Goal: Communication & Community: Answer question/provide support

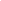
type input "9030359f7c1cf0004fce98ac6cf02813a309f03a5d2a02a0d6cb05d96ece7ecb"
type input "58badc799dd79e5c4291eb963c5bc4db382abaa5d9ef067596152dbe5c7e72c8"
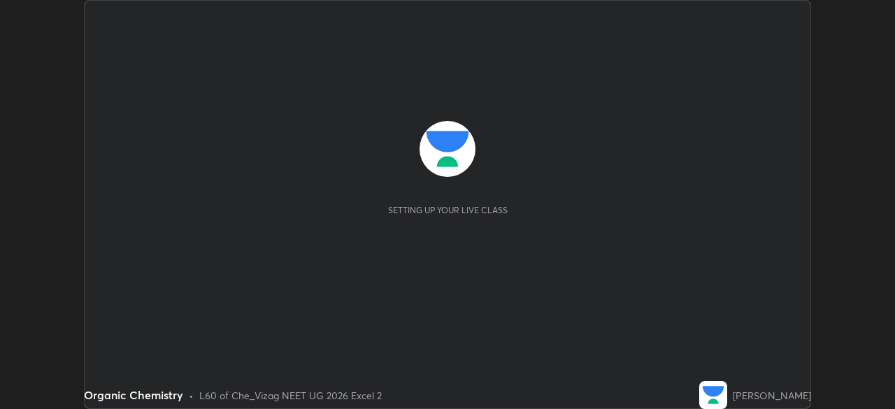
scroll to position [409, 895]
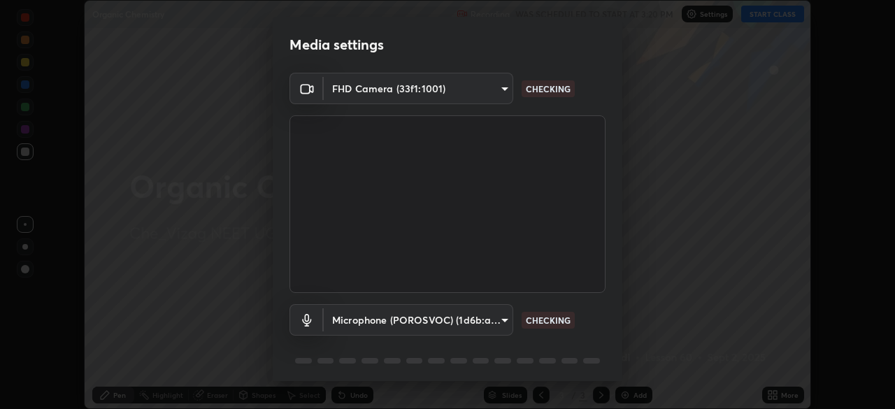
type input "9030359f7c1cf0004fce98ac6cf02813a309f03a5d2a02a0d6cb05d96ece7ecb"
type input "58badc799dd79e5c4291eb963c5bc4db382abaa5d9ef067596152dbe5c7e72c8"
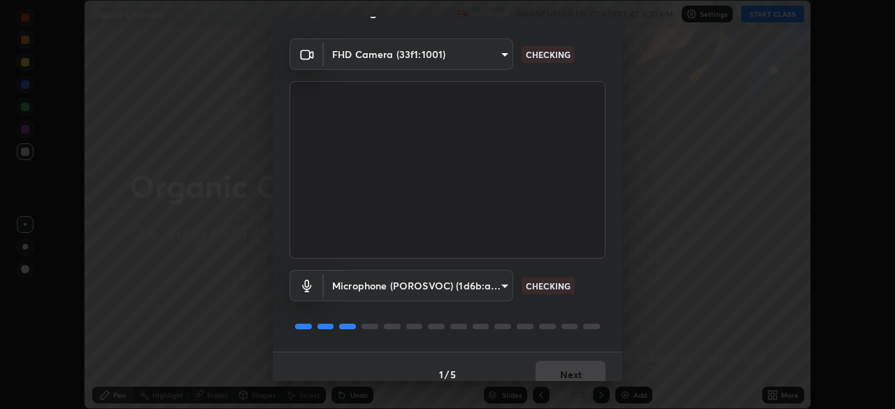
scroll to position [50, 0]
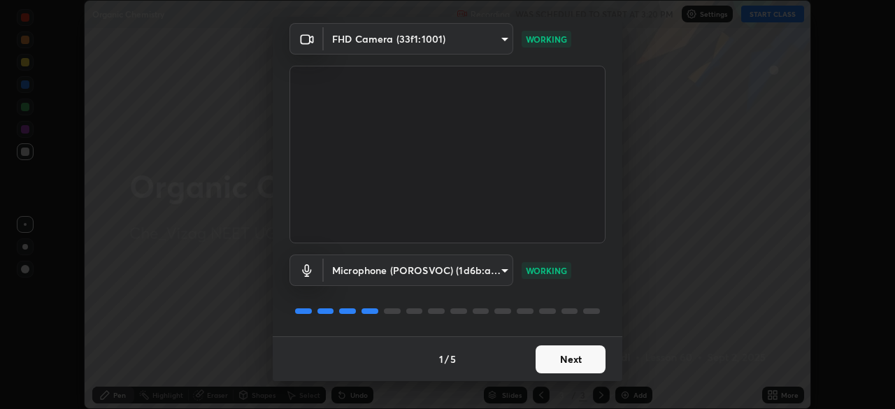
click at [577, 352] on button "Next" at bounding box center [571, 359] width 70 height 28
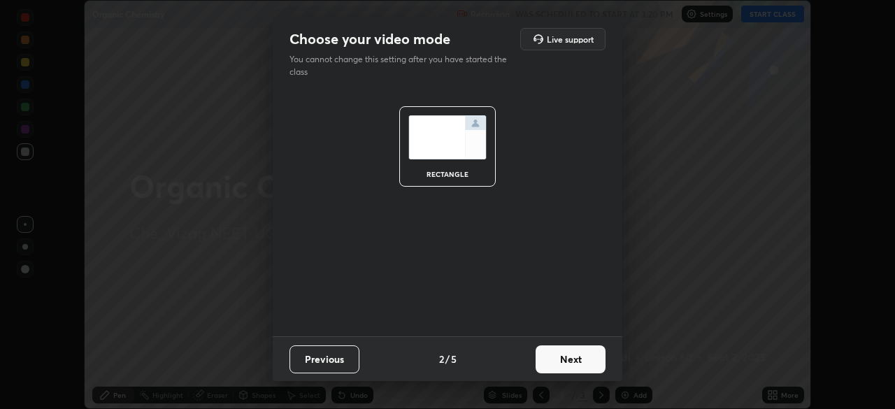
click at [575, 357] on button "Next" at bounding box center [571, 359] width 70 height 28
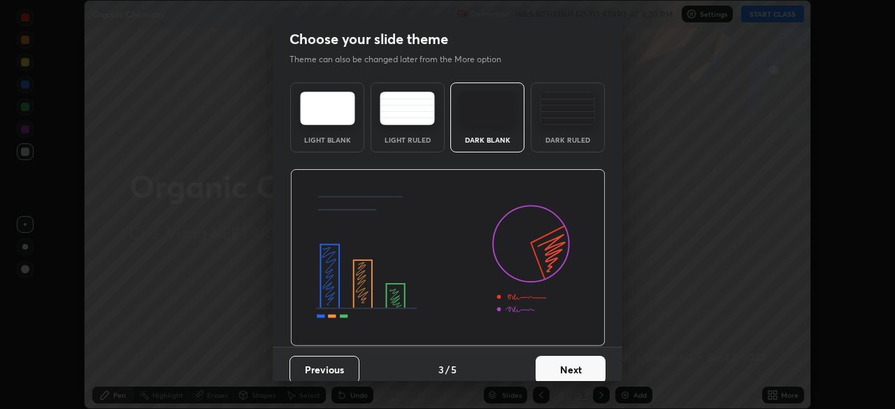
click at [572, 361] on button "Next" at bounding box center [571, 370] width 70 height 28
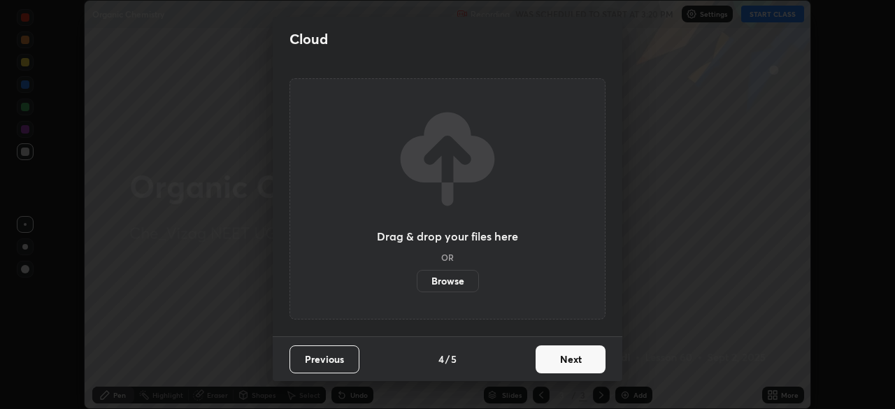
click at [573, 359] on button "Next" at bounding box center [571, 359] width 70 height 28
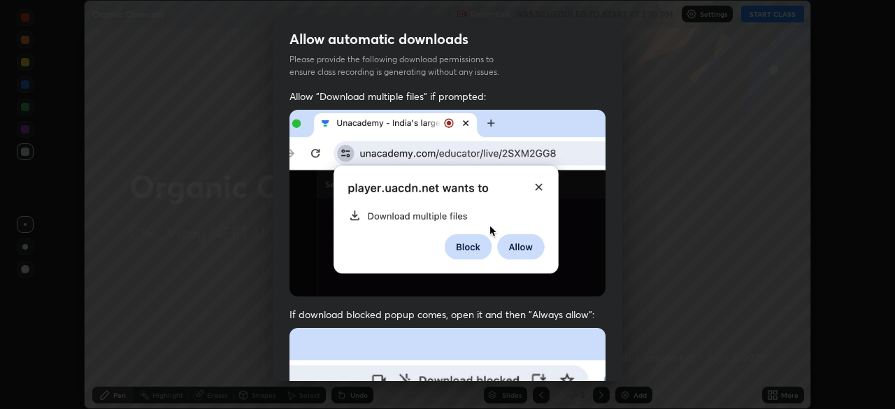
click at [608, 180] on div "Allow "Download multiple files" if prompted: If download blocked popup comes, o…" at bounding box center [448, 384] width 350 height 589
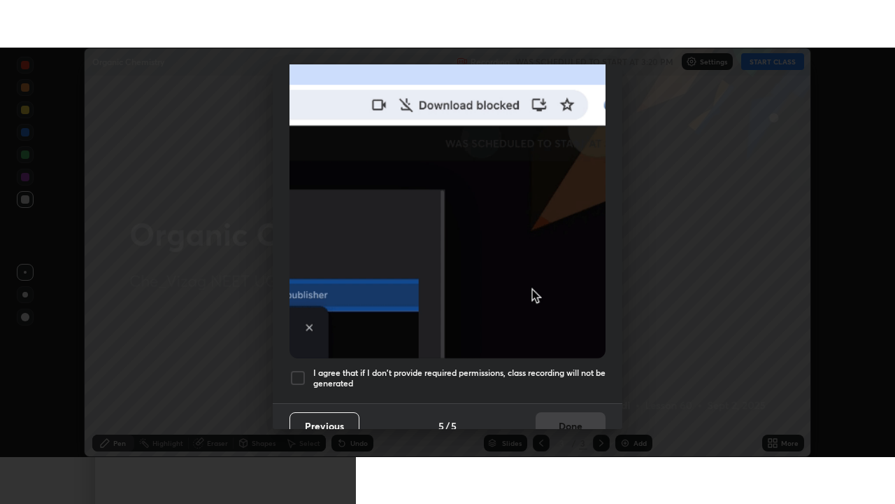
scroll to position [335, 0]
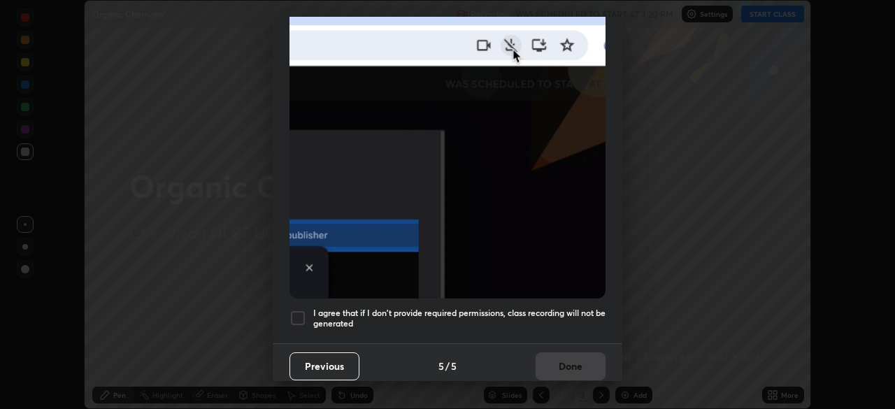
click at [297, 312] on div at bounding box center [298, 318] width 17 height 17
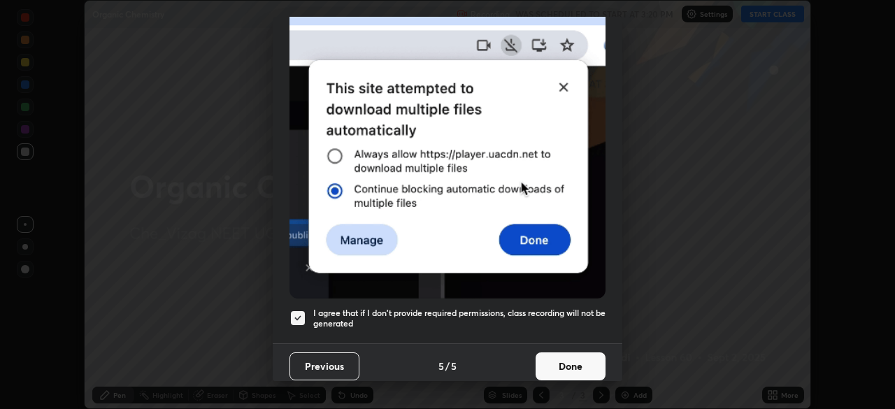
click at [566, 357] on button "Done" at bounding box center [571, 366] width 70 height 28
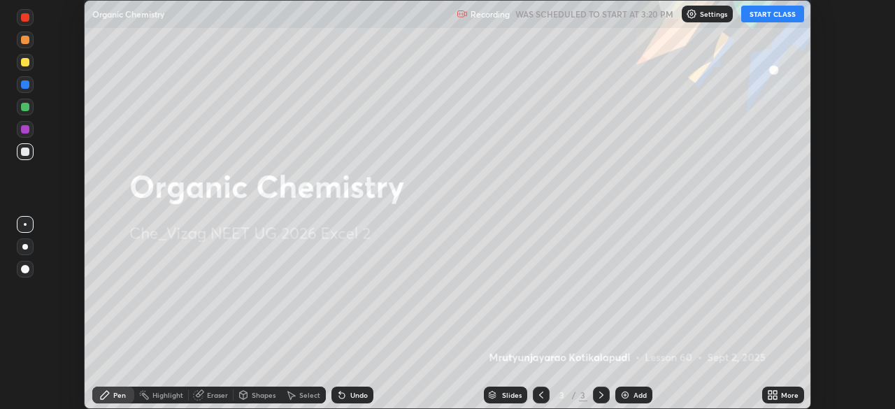
click at [636, 388] on div "Add" at bounding box center [633, 395] width 37 height 17
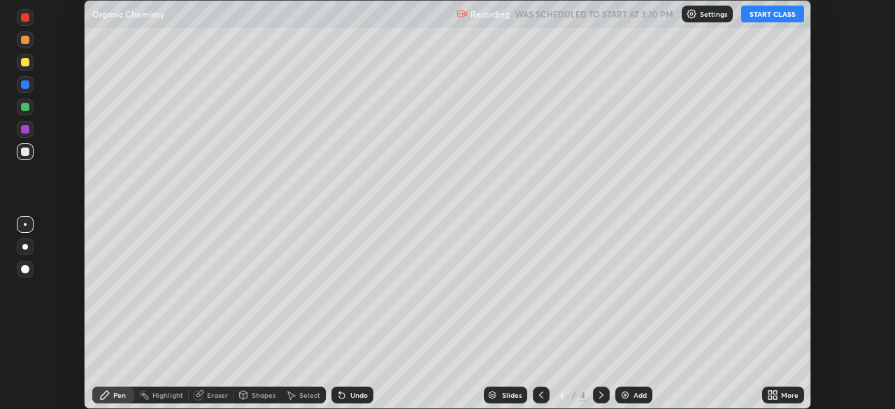
click at [791, 394] on div "More" at bounding box center [789, 395] width 17 height 7
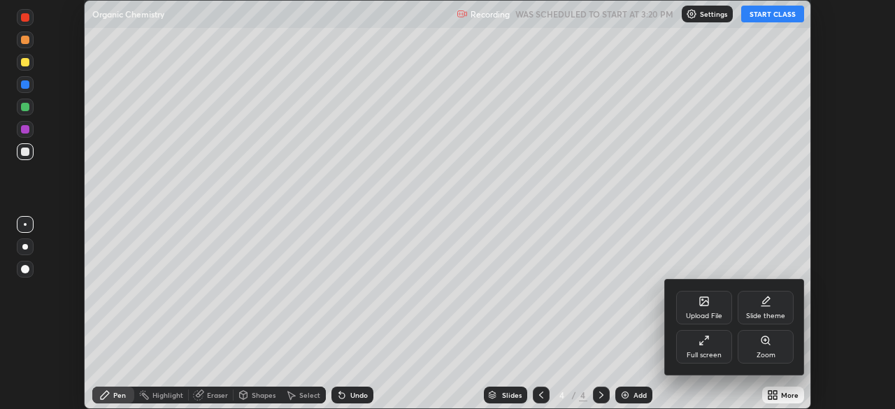
click at [705, 338] on icon at bounding box center [704, 340] width 11 height 11
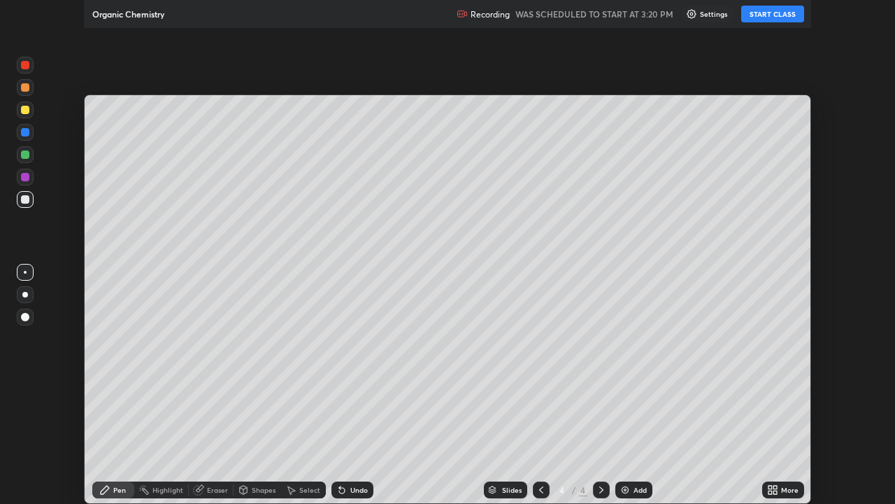
scroll to position [504, 895]
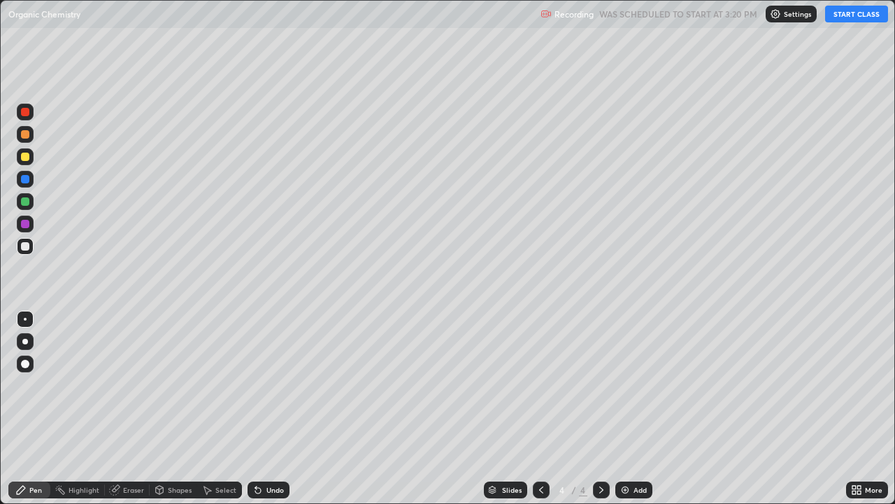
click at [849, 17] on button "START CLASS" at bounding box center [856, 14] width 63 height 17
click at [642, 408] on div "Add" at bounding box center [640, 489] width 13 height 7
click at [644, 408] on div "Add" at bounding box center [640, 489] width 13 height 7
click at [24, 227] on div at bounding box center [25, 224] width 8 height 8
click at [24, 245] on div at bounding box center [25, 246] width 8 height 8
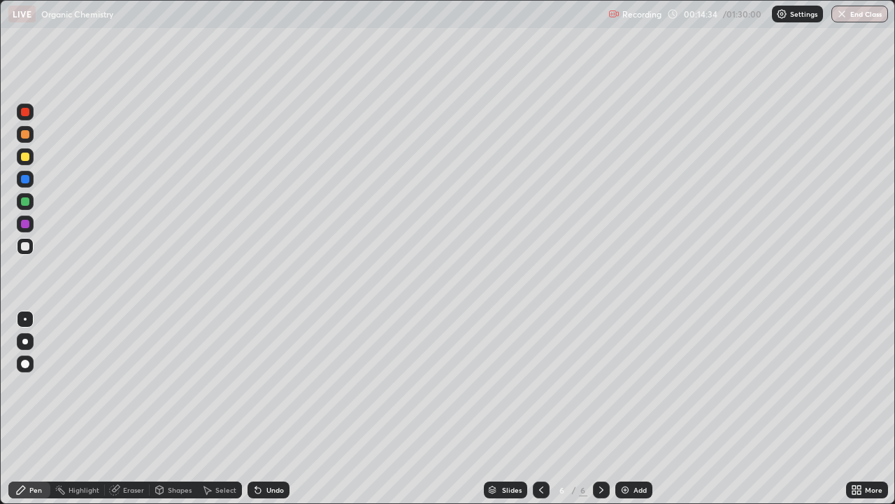
click at [643, 408] on div "Add" at bounding box center [640, 489] width 13 height 7
click at [133, 408] on div "Eraser" at bounding box center [133, 489] width 21 height 7
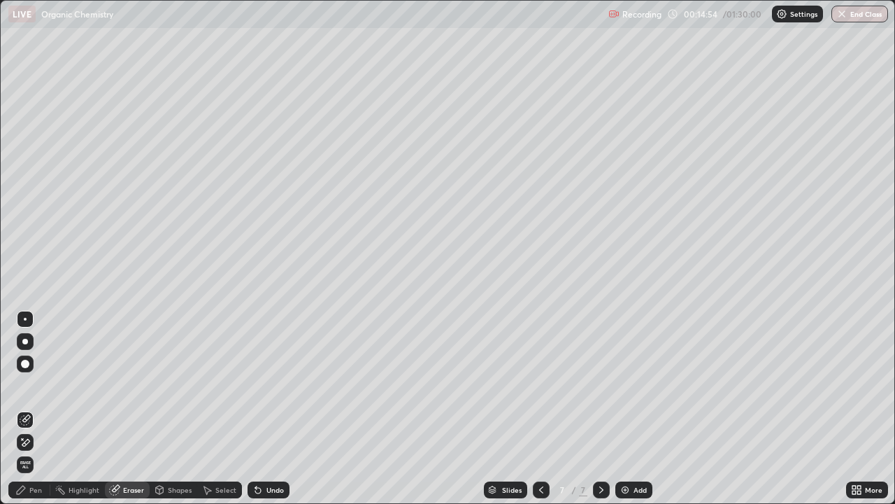
click at [30, 408] on div "Pen" at bounding box center [29, 489] width 42 height 17
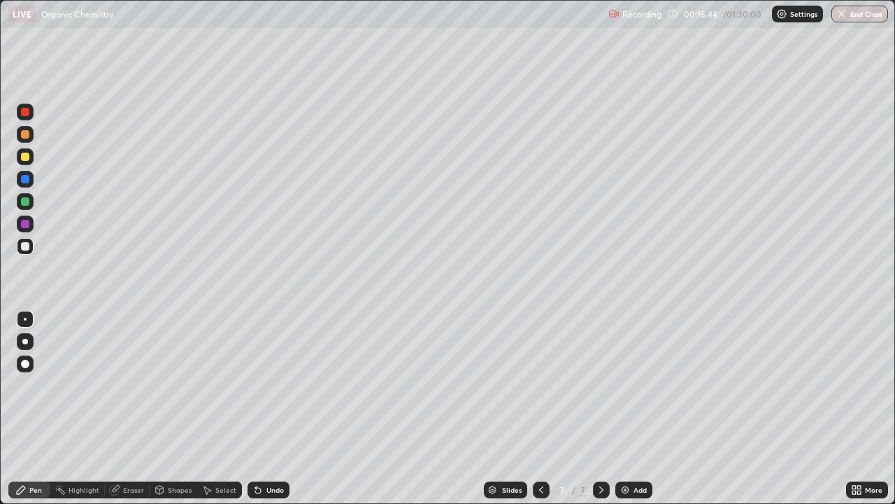
click at [131, 408] on div "Eraser" at bounding box center [133, 489] width 21 height 7
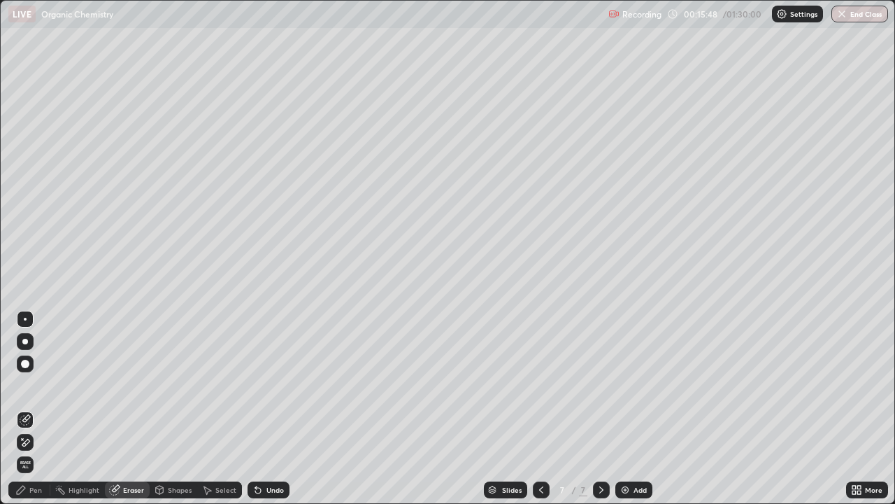
click at [33, 408] on div "Pen" at bounding box center [35, 489] width 13 height 7
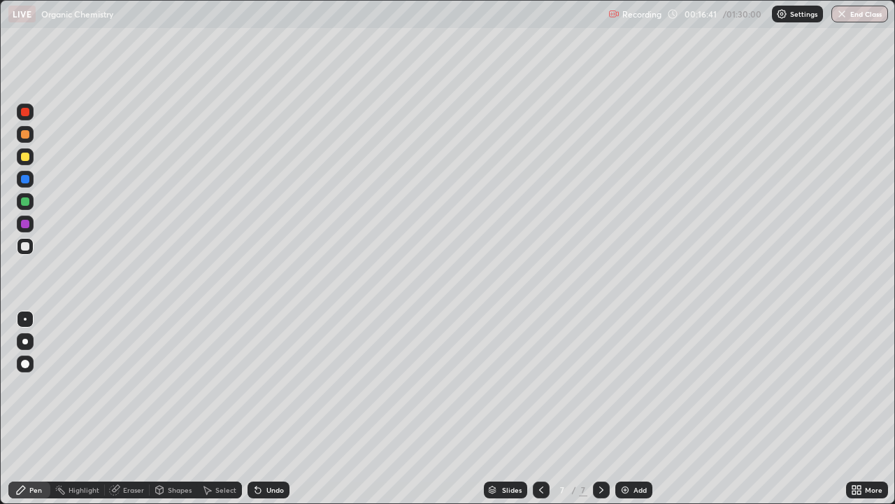
click at [128, 408] on div "Eraser" at bounding box center [133, 489] width 21 height 7
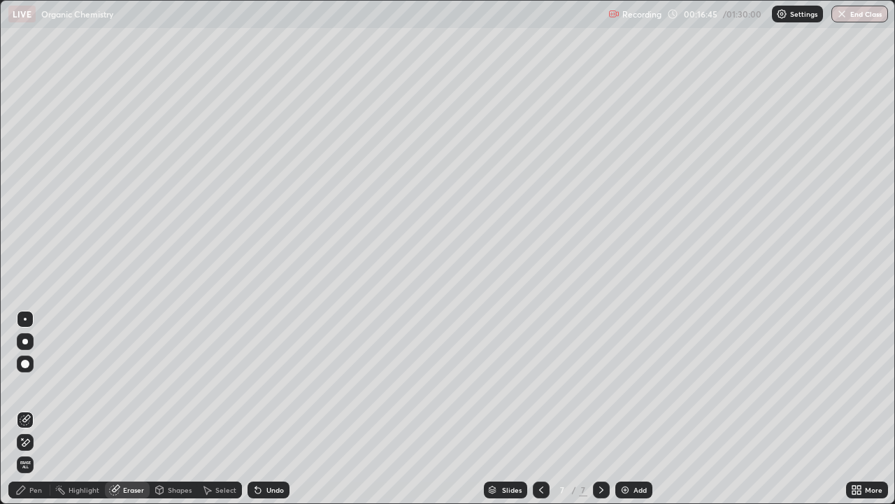
click at [27, 408] on div "Pen" at bounding box center [29, 489] width 42 height 17
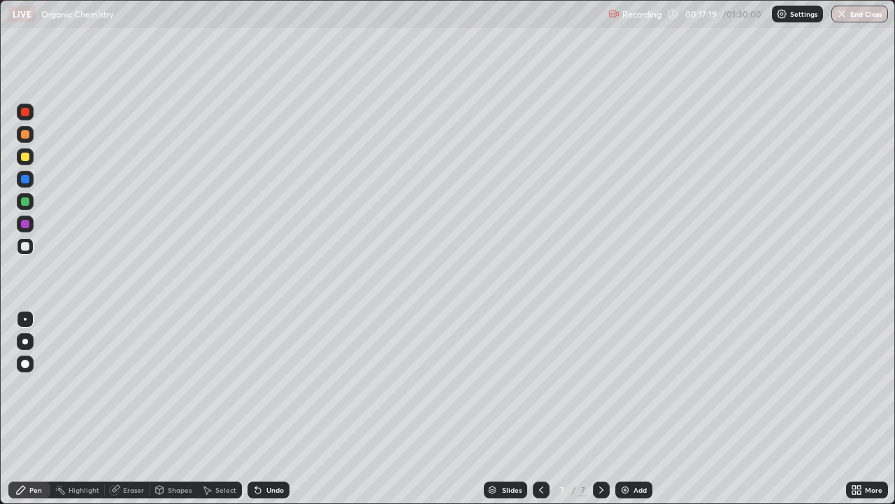
click at [133, 408] on div "Eraser" at bounding box center [133, 489] width 21 height 7
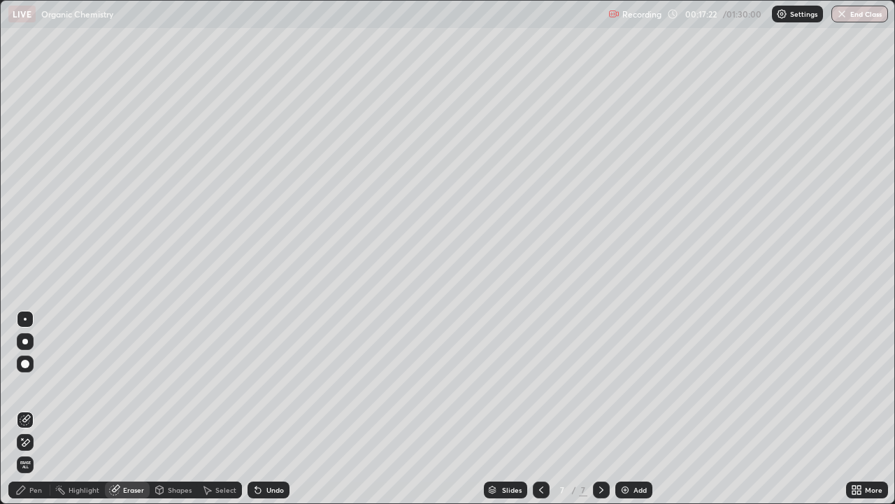
click at [32, 408] on div "Pen" at bounding box center [29, 489] width 42 height 17
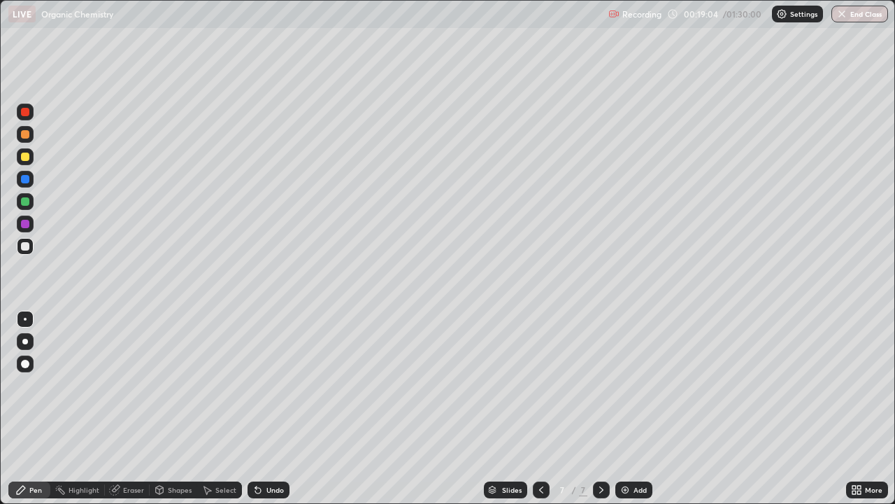
click at [645, 408] on div "Add" at bounding box center [640, 489] width 13 height 7
click at [134, 408] on div "Eraser" at bounding box center [133, 489] width 21 height 7
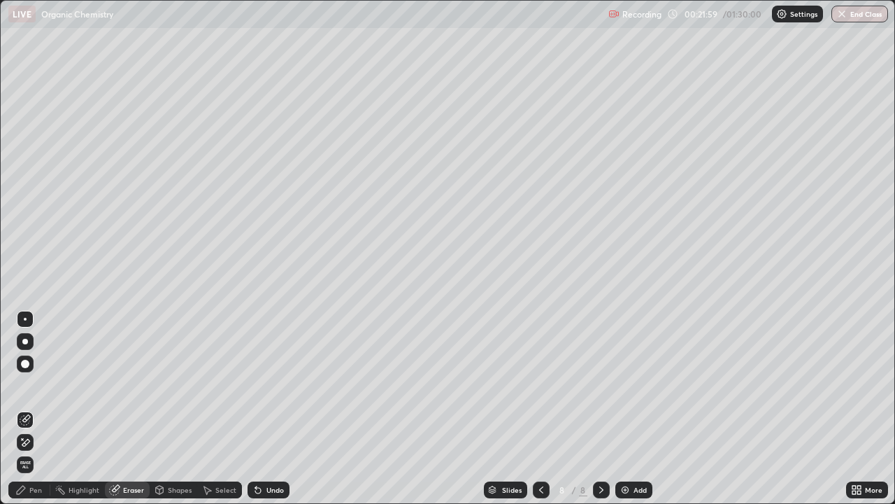
click at [36, 408] on div "Pen" at bounding box center [29, 489] width 42 height 17
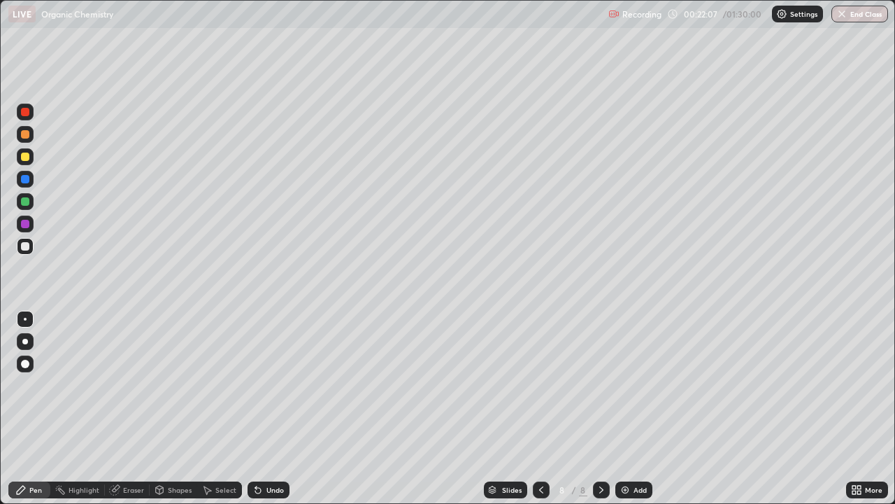
click at [133, 408] on div "Eraser" at bounding box center [133, 489] width 21 height 7
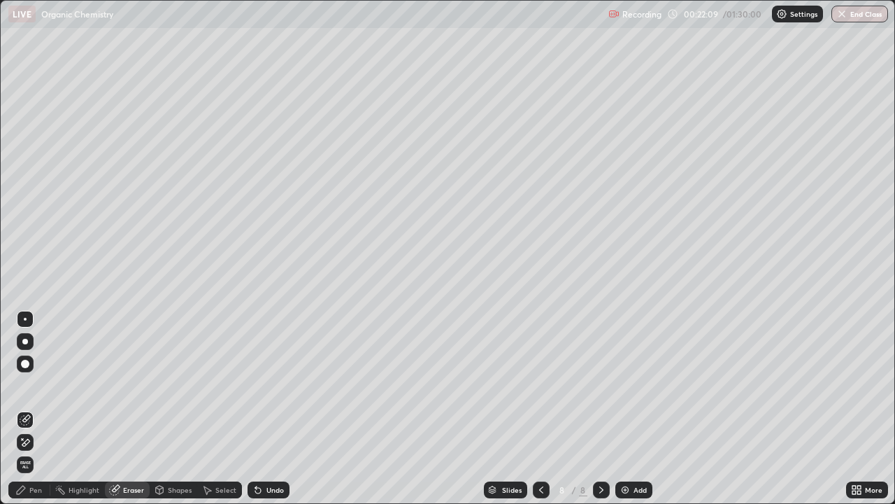
click at [28, 408] on div "Pen" at bounding box center [29, 489] width 42 height 17
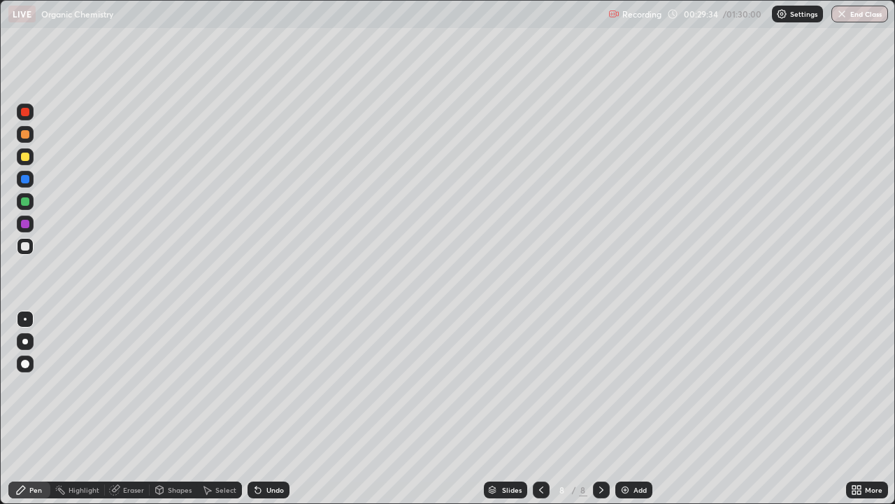
click at [639, 408] on div "Add" at bounding box center [640, 489] width 13 height 7
click at [129, 408] on div "Eraser" at bounding box center [133, 489] width 21 height 7
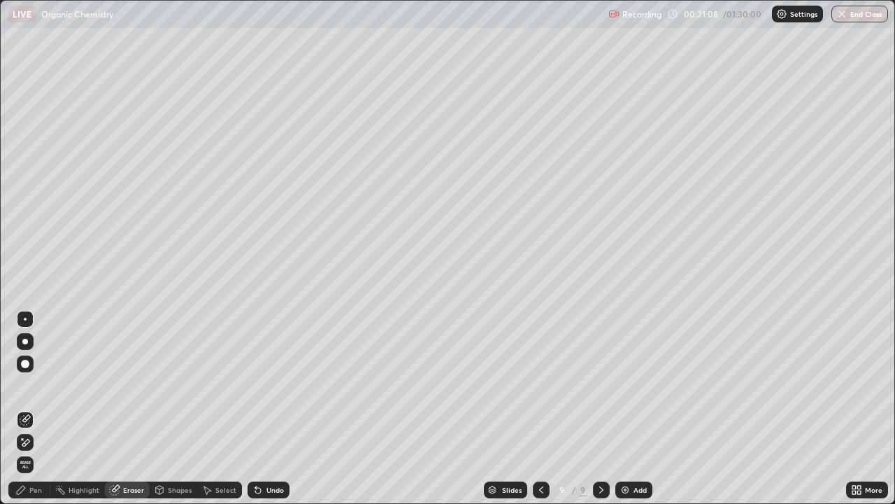
click at [34, 408] on div "Pen" at bounding box center [29, 489] width 42 height 17
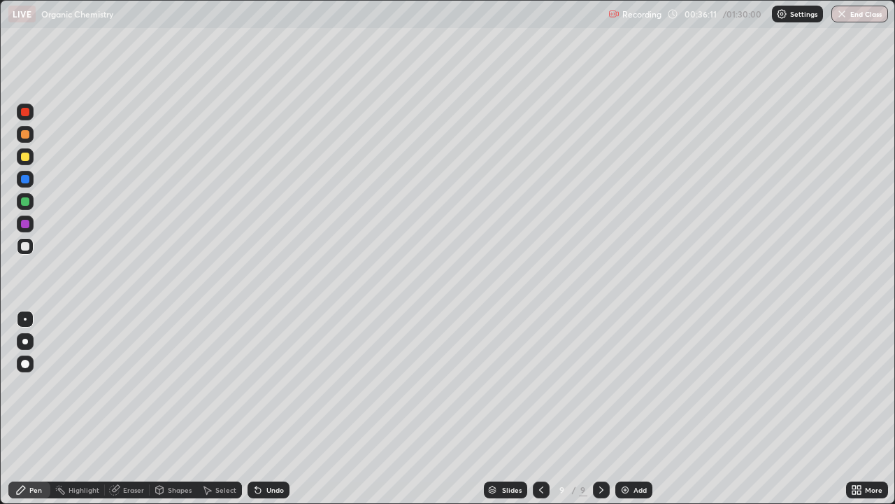
click at [641, 408] on div "Add" at bounding box center [640, 489] width 13 height 7
click at [127, 408] on div "Eraser" at bounding box center [127, 489] width 45 height 17
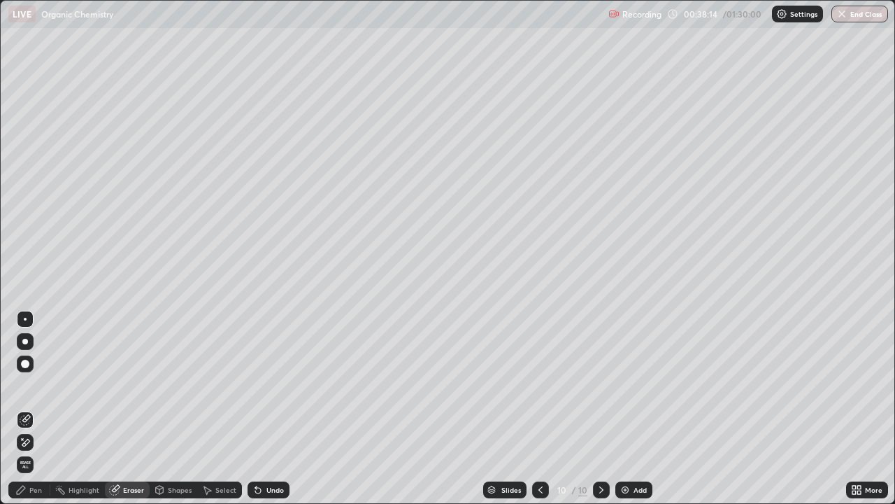
click at [30, 408] on div "Pen" at bounding box center [35, 489] width 13 height 7
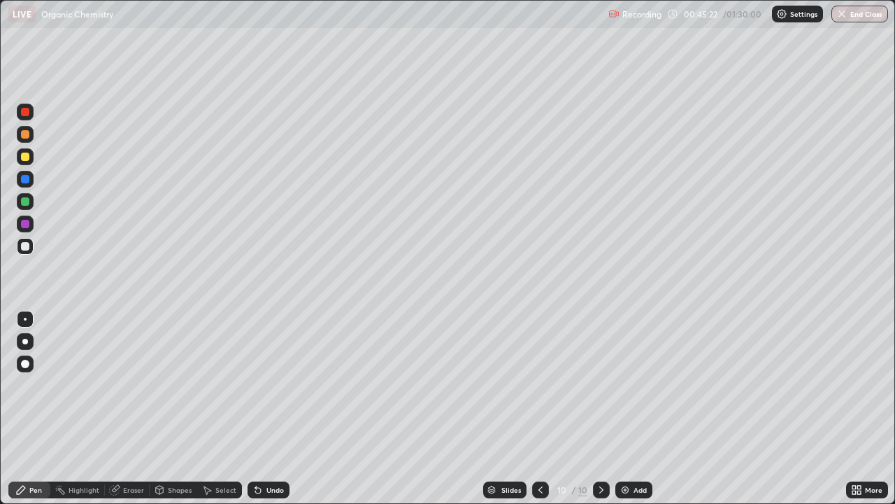
click at [636, 408] on div "Add" at bounding box center [640, 489] width 13 height 7
click at [645, 408] on div "Add" at bounding box center [640, 489] width 13 height 7
click at [124, 408] on div "Eraser" at bounding box center [133, 489] width 21 height 7
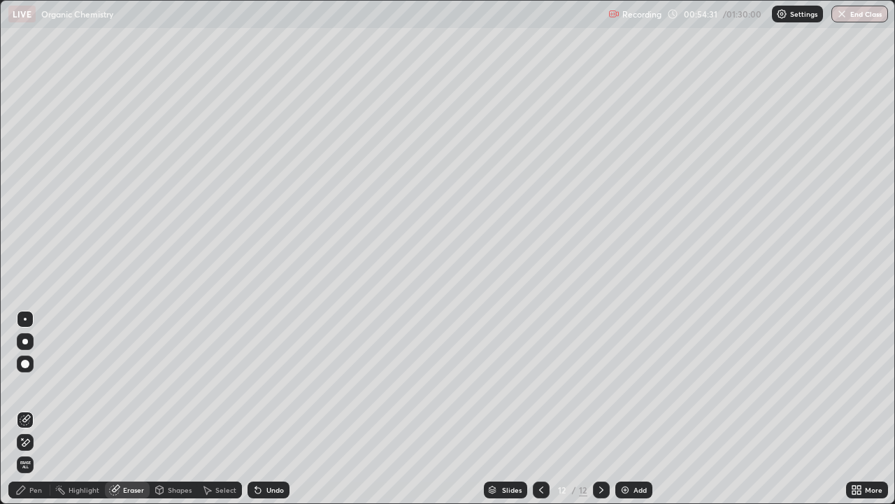
click at [33, 408] on div "Pen" at bounding box center [29, 489] width 42 height 17
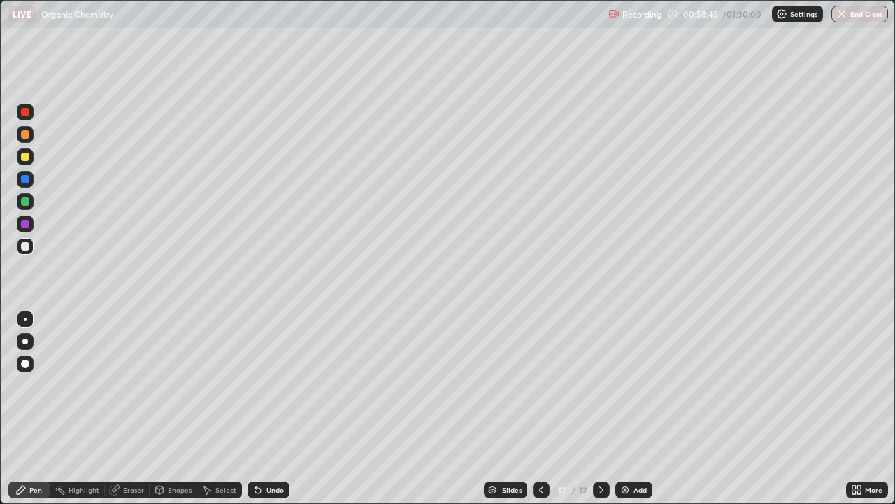
click at [639, 408] on div "Add" at bounding box center [640, 489] width 13 height 7
click at [126, 408] on div "Eraser" at bounding box center [133, 489] width 21 height 7
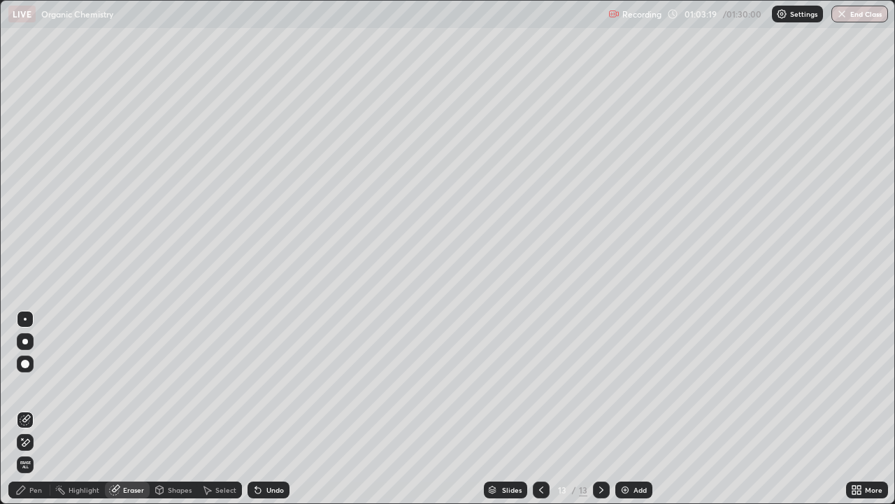
click at [38, 408] on div "Pen" at bounding box center [29, 489] width 42 height 17
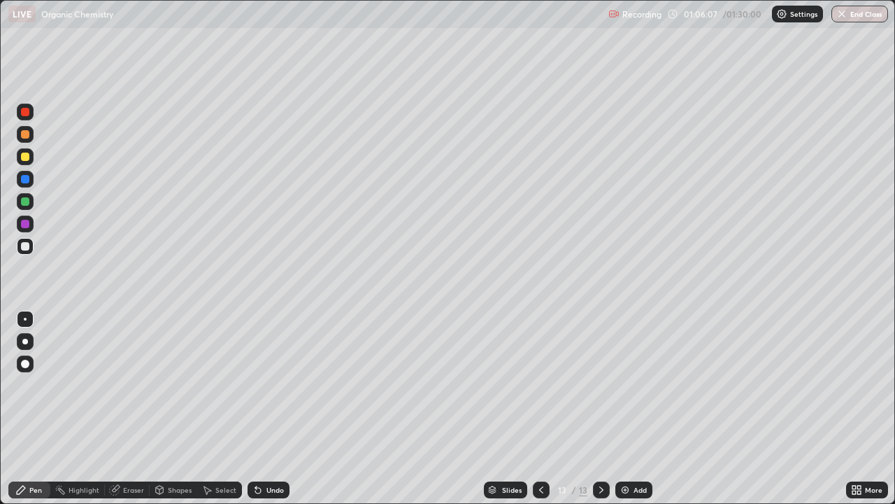
click at [643, 408] on div "Add" at bounding box center [640, 489] width 13 height 7
click at [124, 408] on div "Eraser" at bounding box center [133, 489] width 21 height 7
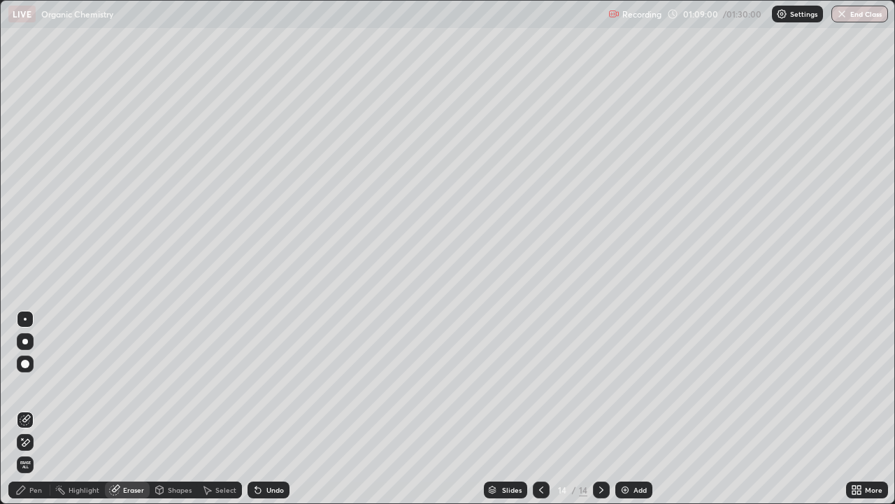
click at [30, 408] on div "Pen" at bounding box center [29, 489] width 42 height 17
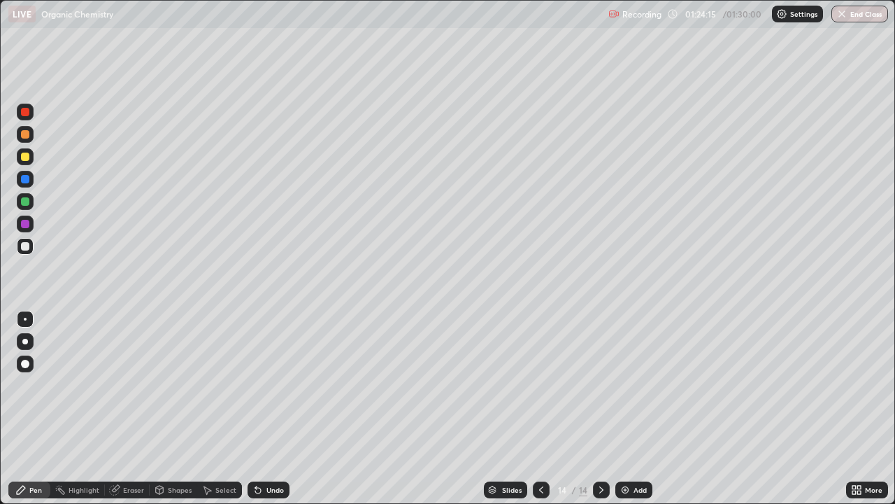
click at [863, 14] on button "End Class" at bounding box center [859, 14] width 57 height 17
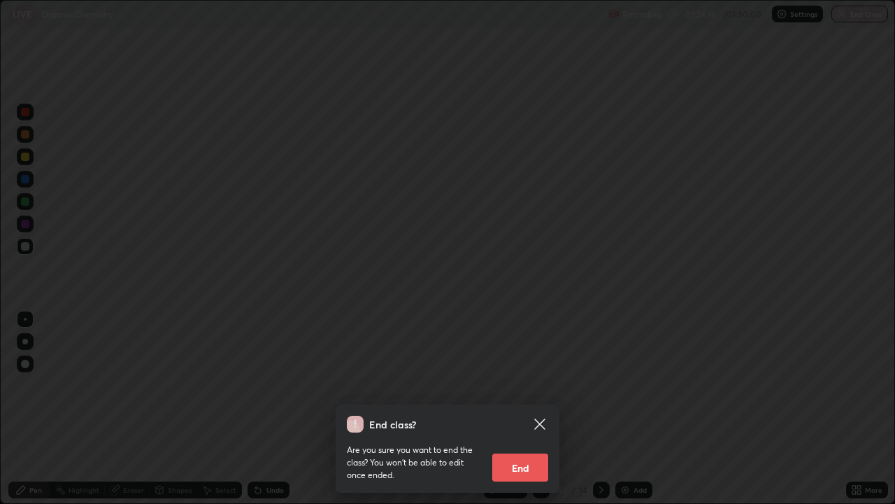
click at [521, 408] on button "End" at bounding box center [520, 467] width 56 height 28
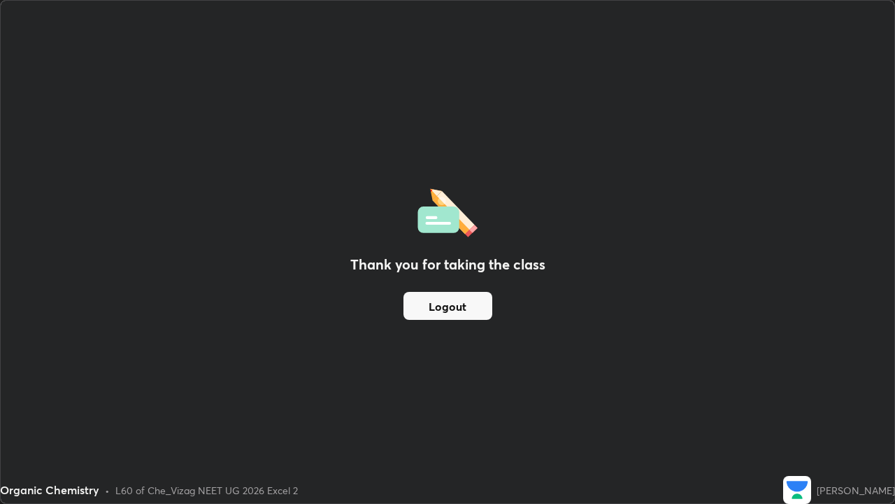
click at [450, 308] on button "Logout" at bounding box center [448, 306] width 89 height 28
